Goal: Find specific page/section: Find specific page/section

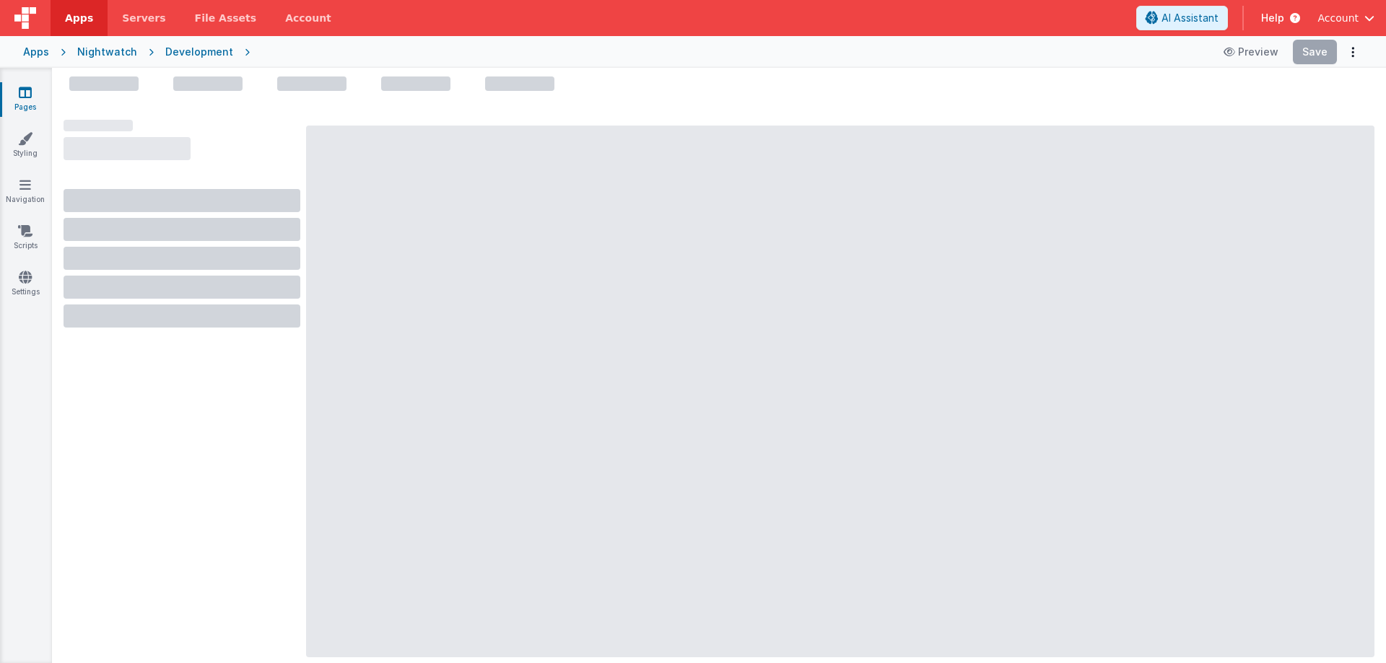
click at [77, 21] on span "Apps" at bounding box center [79, 18] width 28 height 14
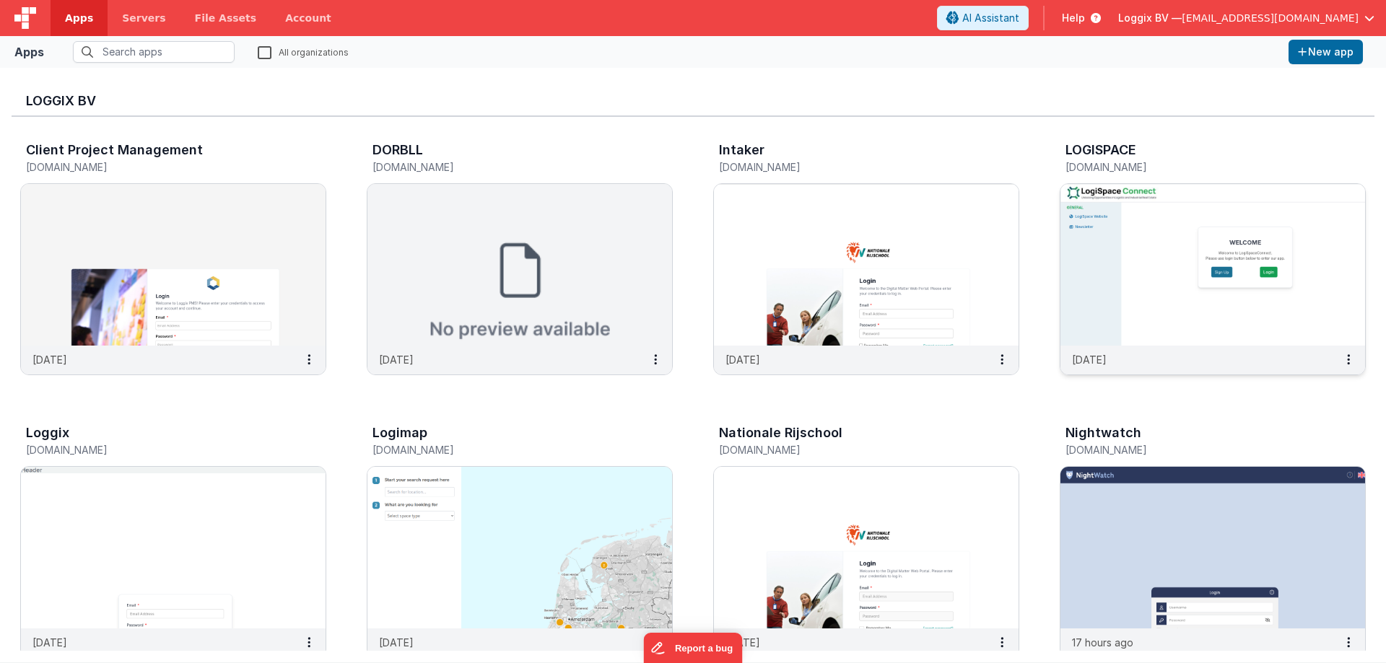
click at [1145, 319] on img at bounding box center [1213, 265] width 305 height 162
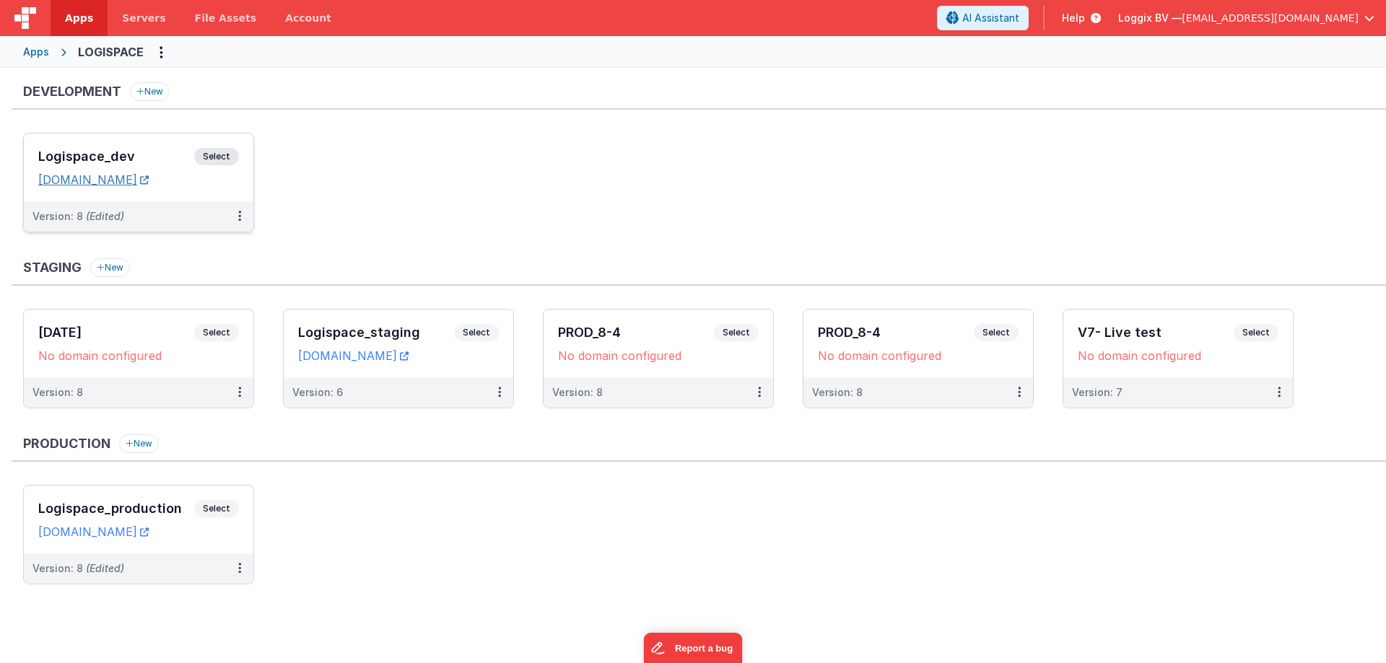
click at [149, 178] on link "[DOMAIN_NAME]" at bounding box center [93, 180] width 110 height 14
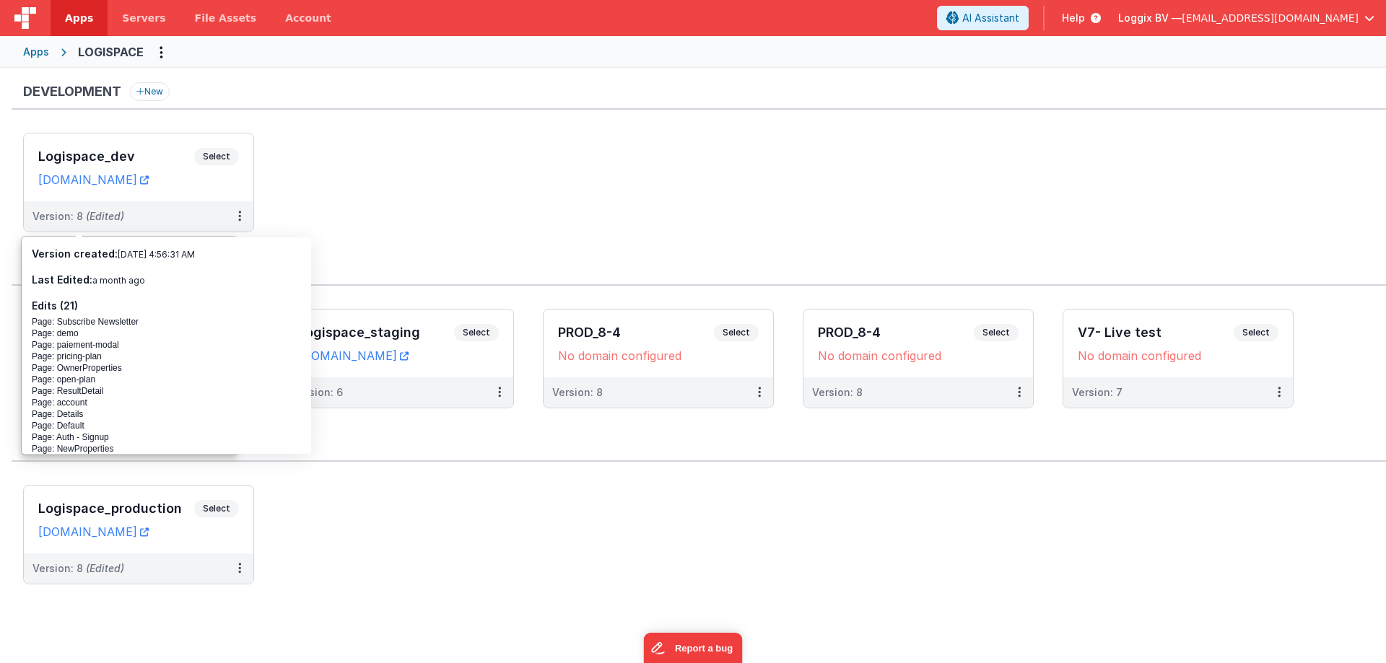
click at [290, 144] on ul "Logispace_dev Select URLs [DOMAIN_NAME] Version: 8 (Edited)" at bounding box center [704, 190] width 1363 height 114
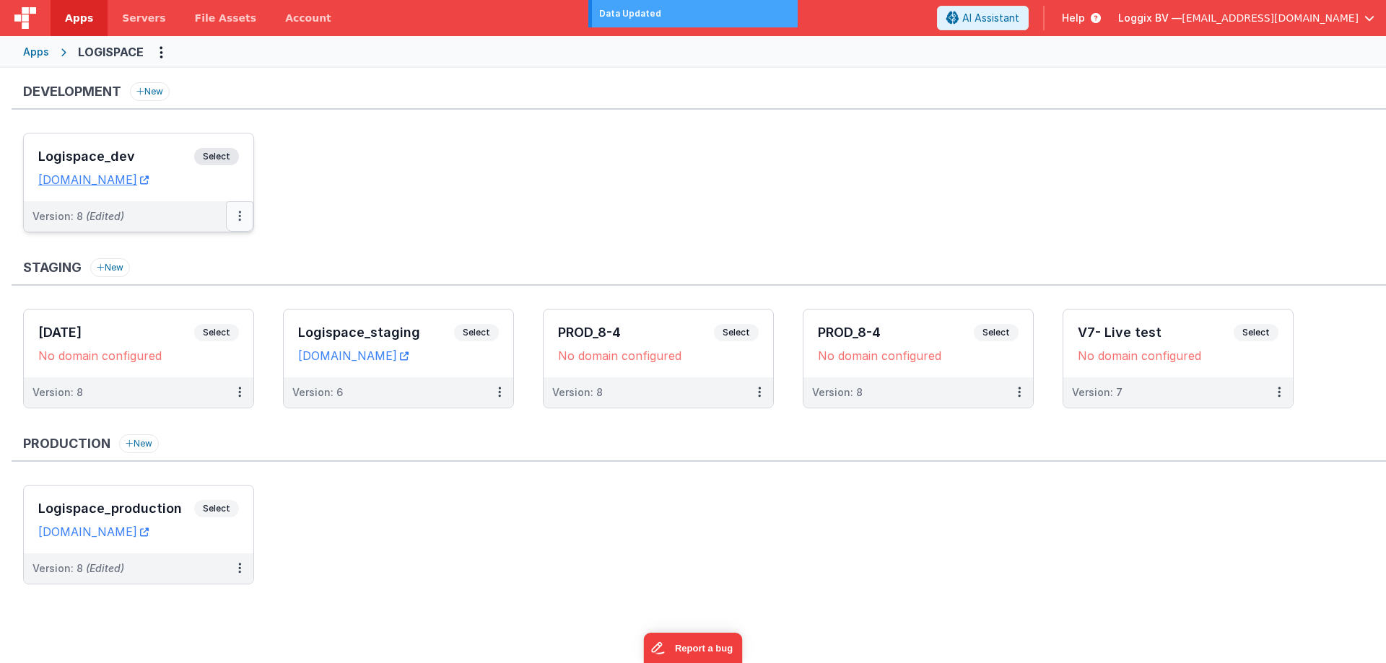
click at [238, 214] on button at bounding box center [239, 216] width 27 height 30
click at [367, 256] on div at bounding box center [693, 331] width 1386 height 663
